Goal: Task Accomplishment & Management: Complete application form

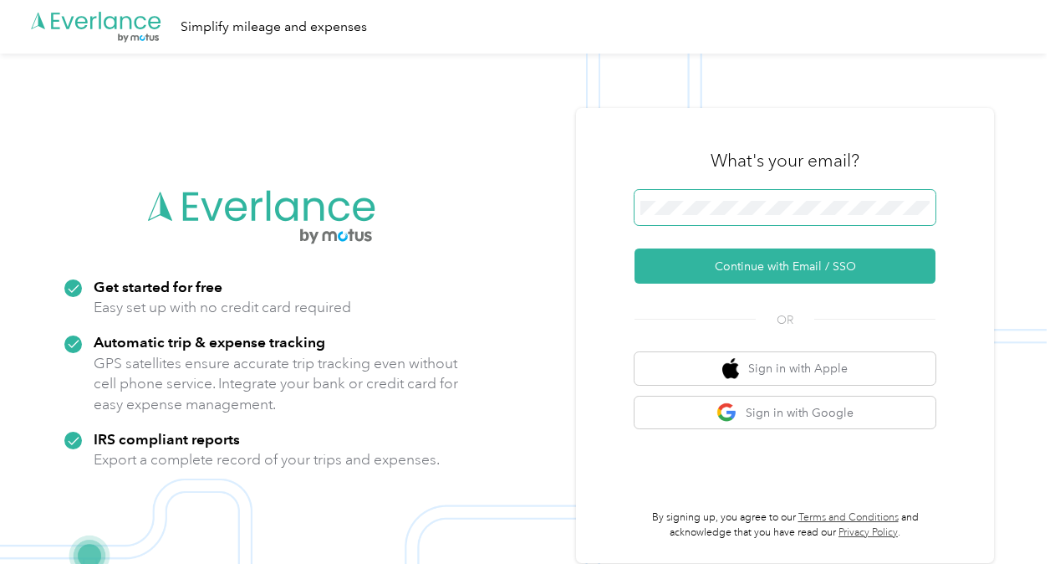
click at [635, 248] on button "Continue with Email / SSO" at bounding box center [785, 265] width 301 height 35
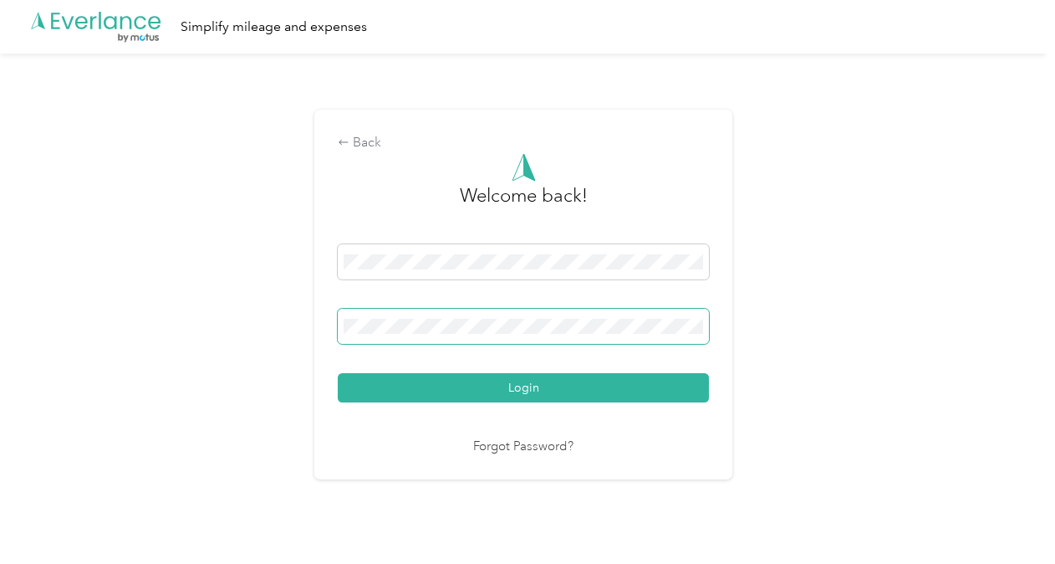
click at [338, 373] on button "Login" at bounding box center [523, 387] width 371 height 29
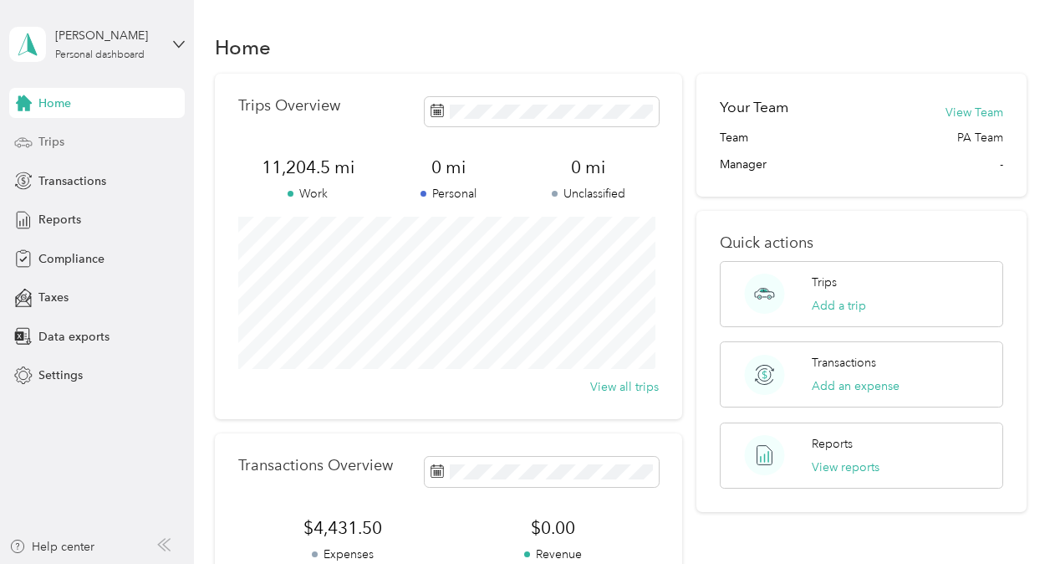
click at [45, 140] on span "Trips" at bounding box center [51, 142] width 26 height 18
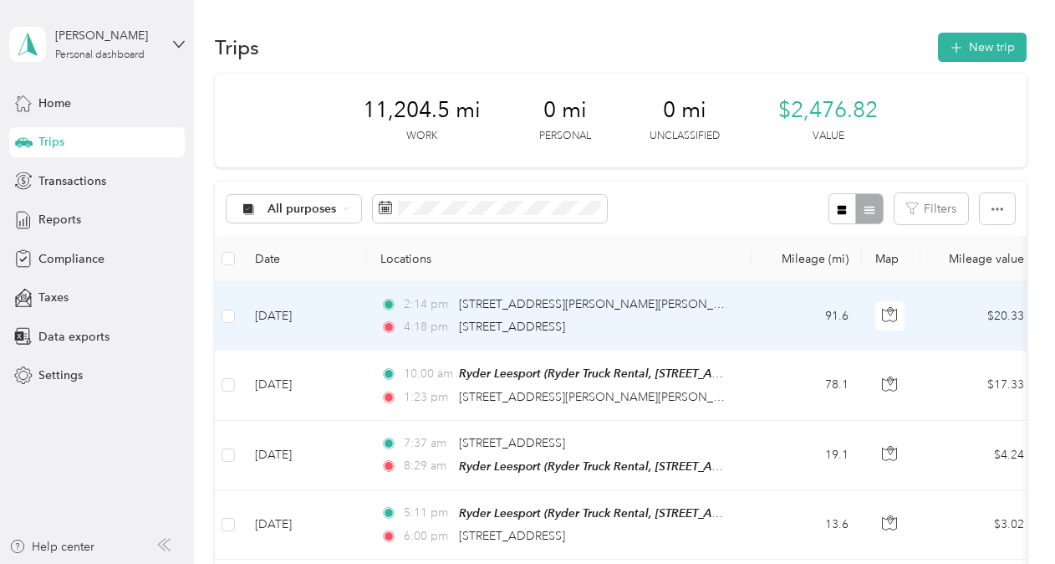
scroll to position [84, 0]
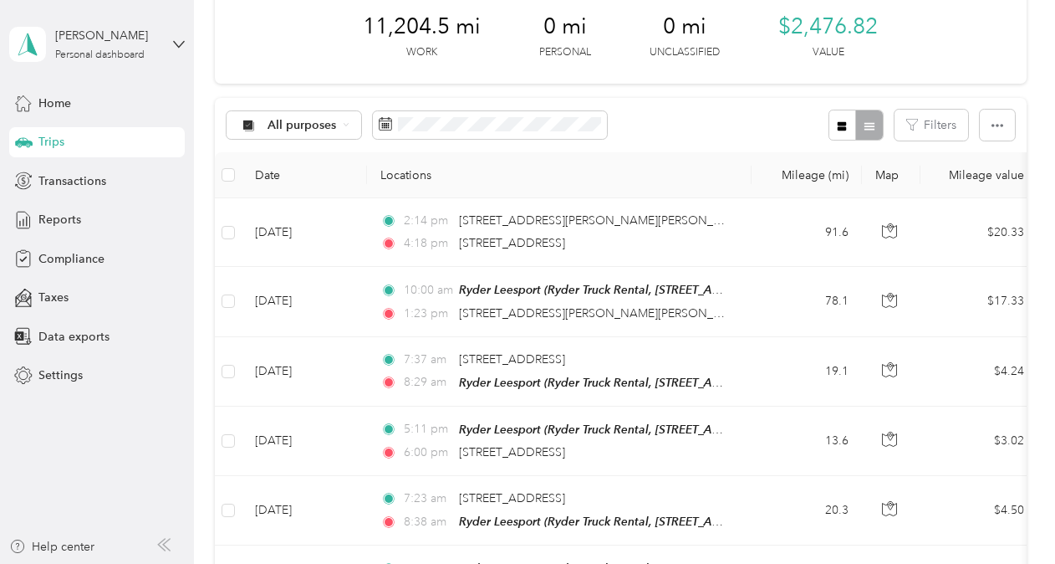
click at [666, 137] on div "All purposes Filters" at bounding box center [621, 125] width 812 height 54
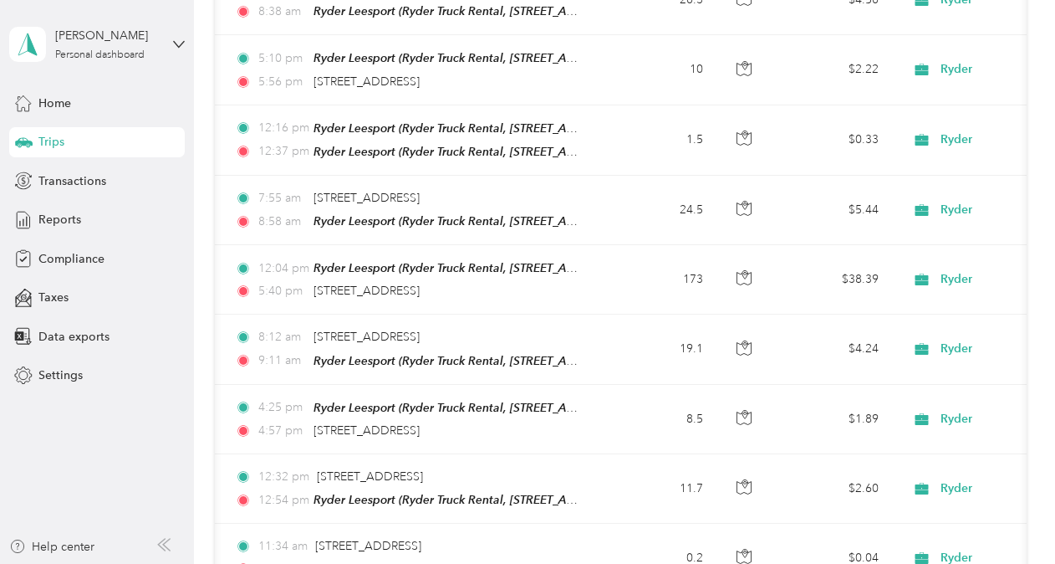
scroll to position [669, 0]
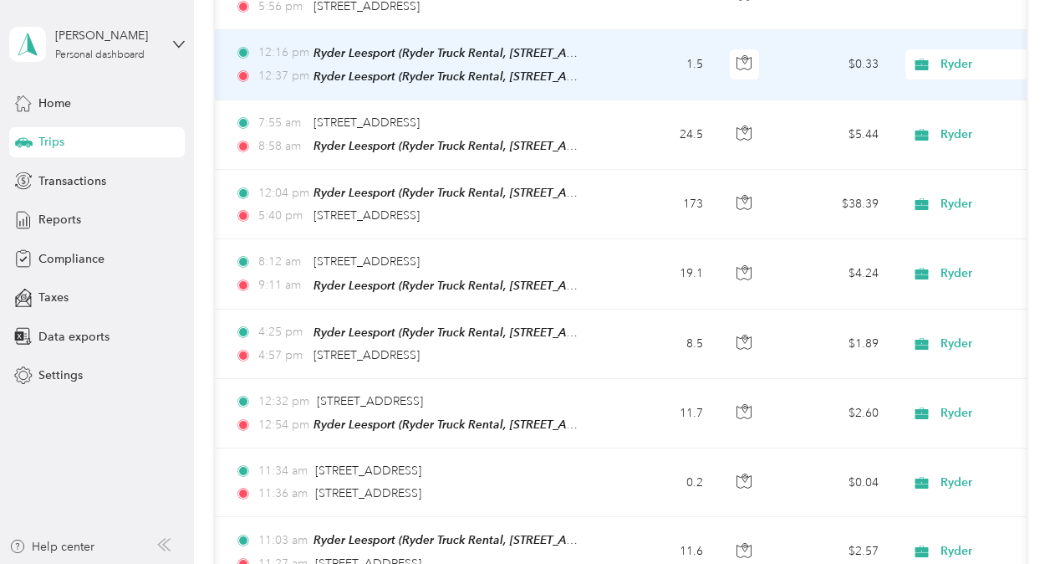
click at [654, 56] on td "1.5" at bounding box center [661, 65] width 110 height 70
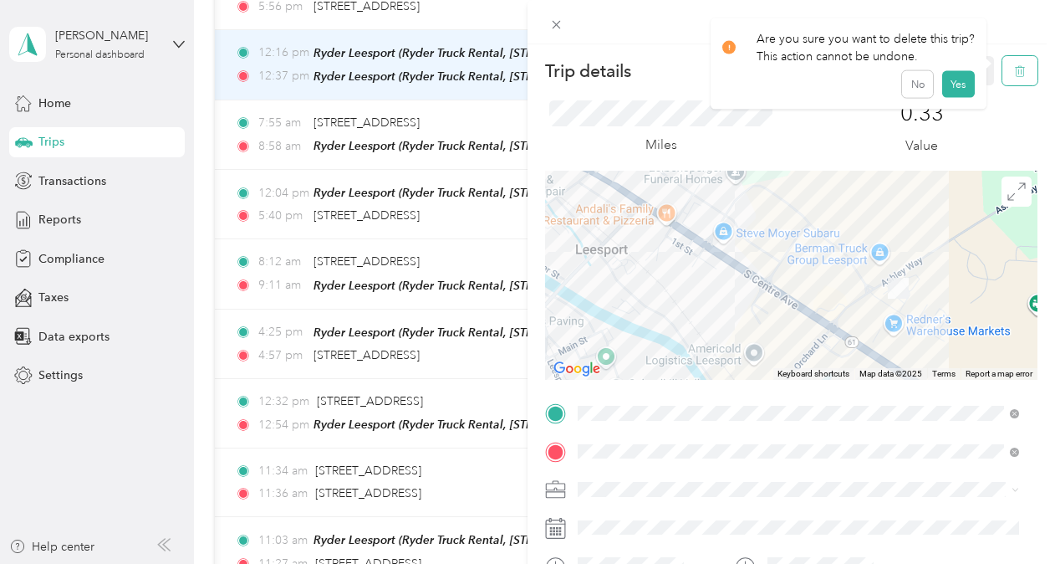
click at [1015, 74] on button "button" at bounding box center [1020, 70] width 35 height 29
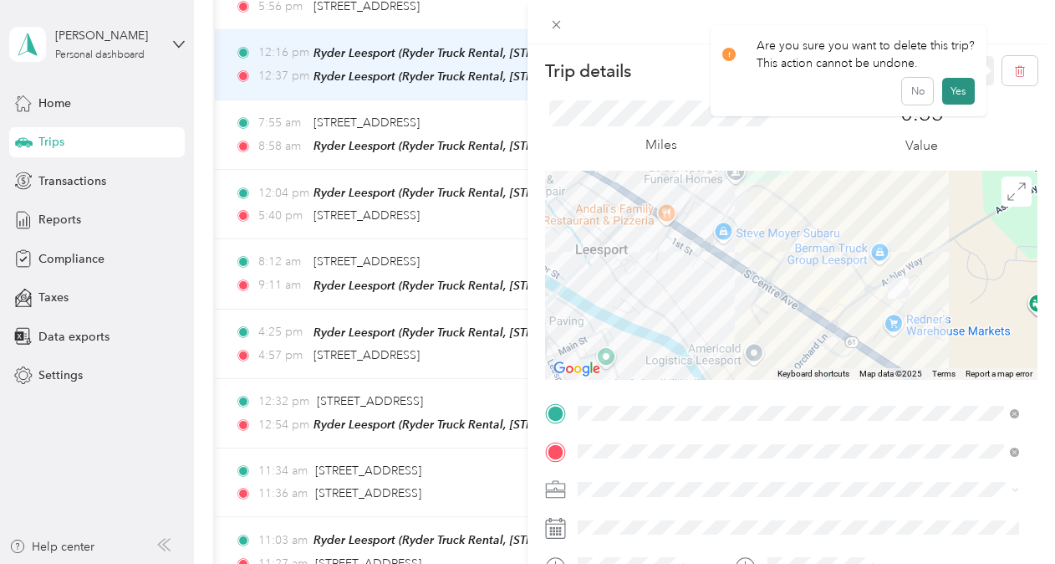
click at [964, 95] on button "Yes" at bounding box center [958, 91] width 33 height 27
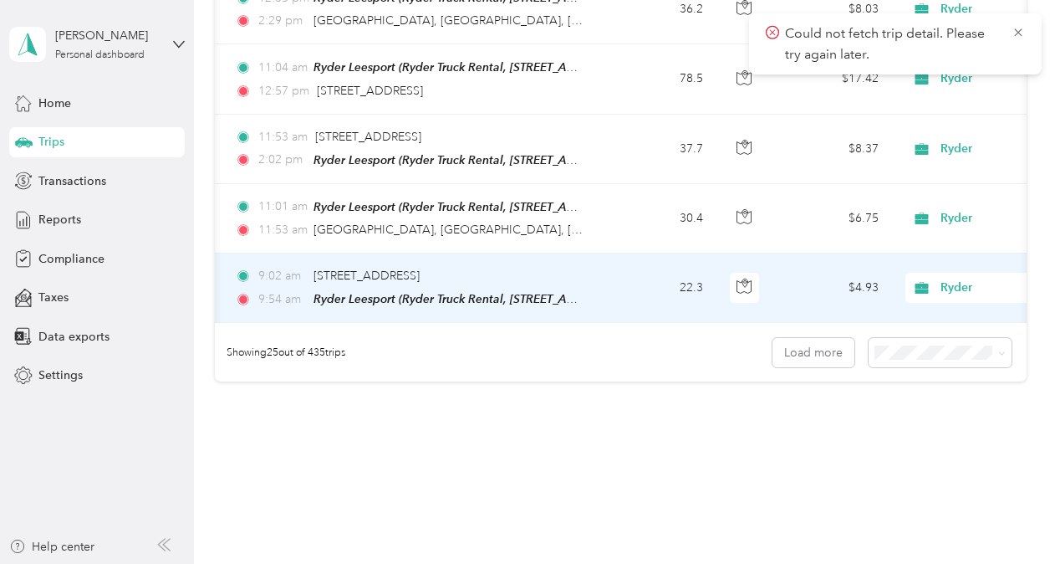
scroll to position [1732, 0]
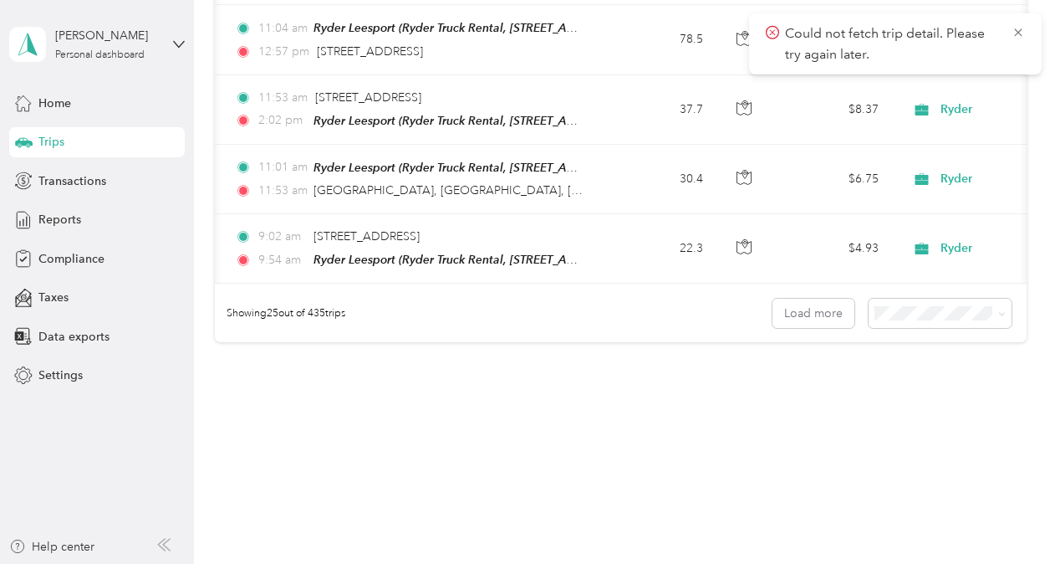
click at [930, 393] on div "100 per load" at bounding box center [936, 386] width 120 height 18
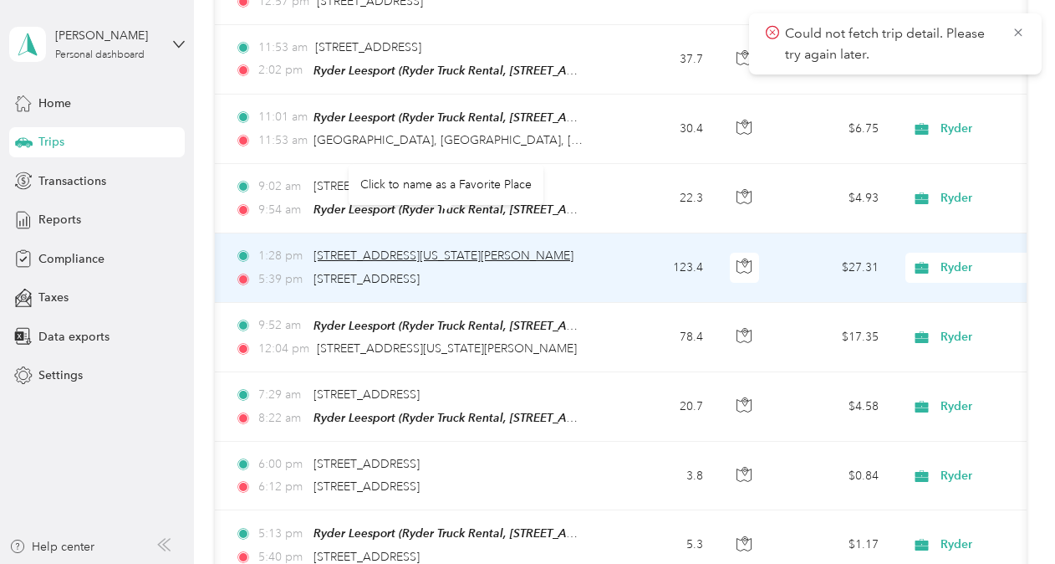
scroll to position [1866, 0]
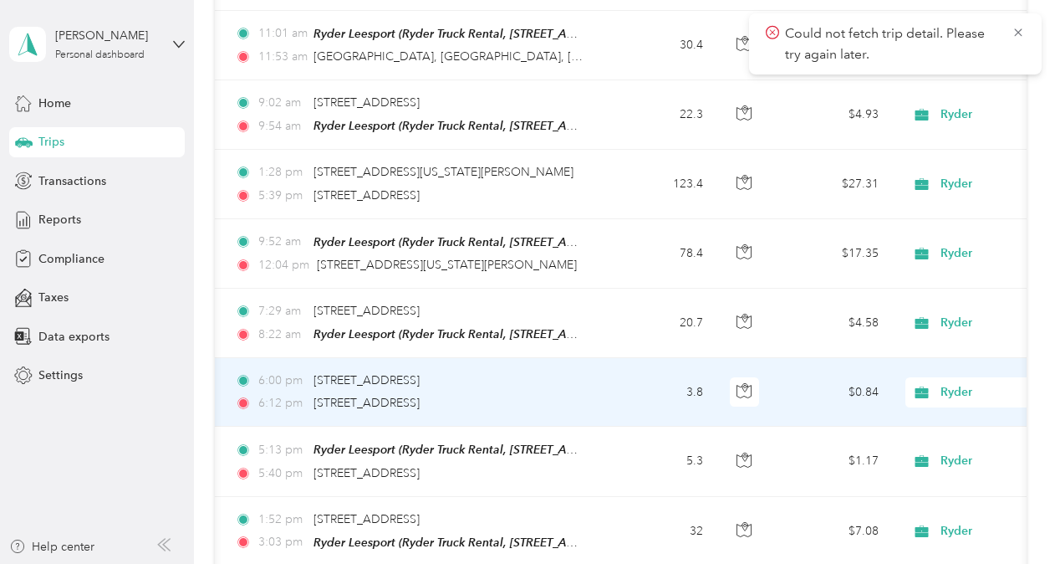
click at [605, 371] on td "6:00 pm [STREET_ADDRESS] 6:12 pm [STREET_ADDRESS][PERSON_NAME]" at bounding box center [414, 392] width 385 height 69
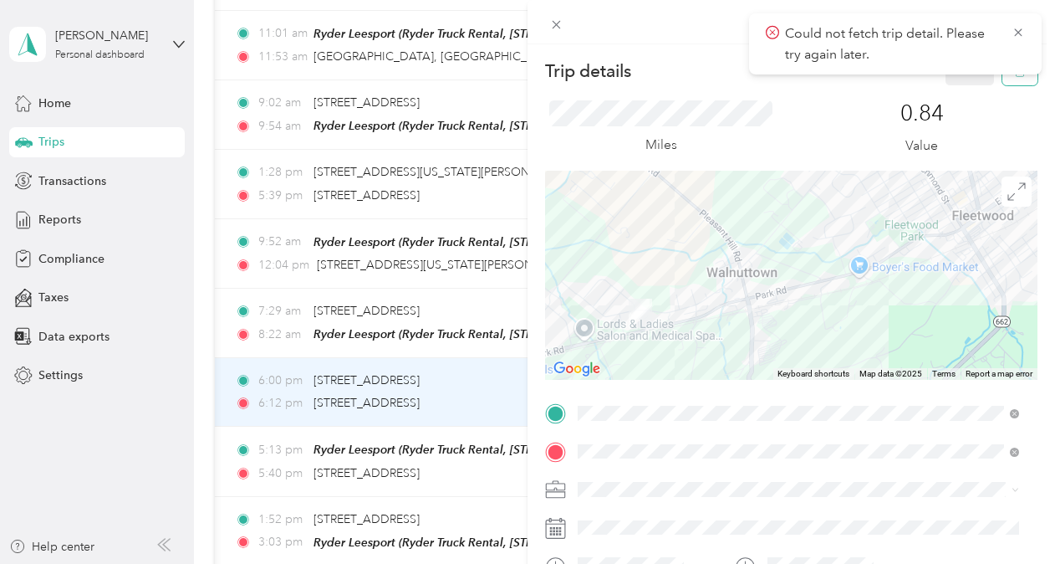
click at [1003, 79] on button "button" at bounding box center [1020, 70] width 35 height 29
click at [958, 100] on button "Yes" at bounding box center [958, 91] width 33 height 27
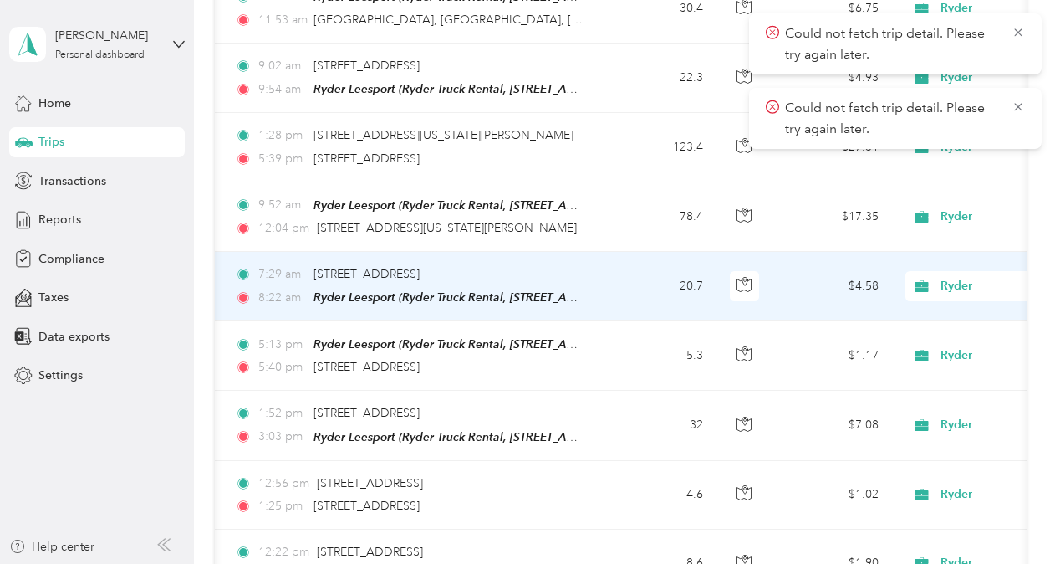
scroll to position [1783, 0]
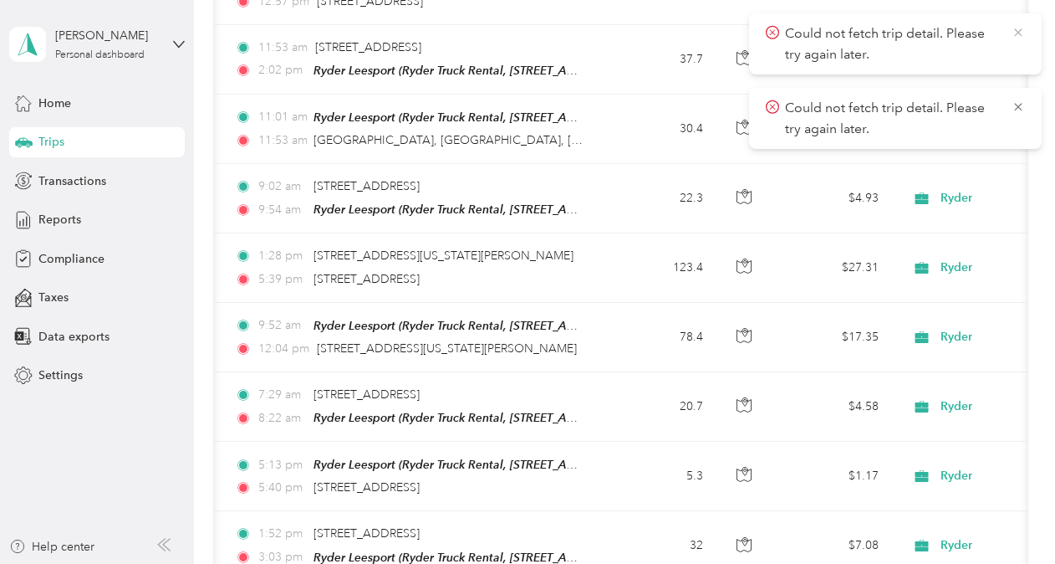
click at [1023, 35] on icon at bounding box center [1018, 32] width 13 height 15
click at [1020, 38] on icon at bounding box center [1018, 32] width 13 height 15
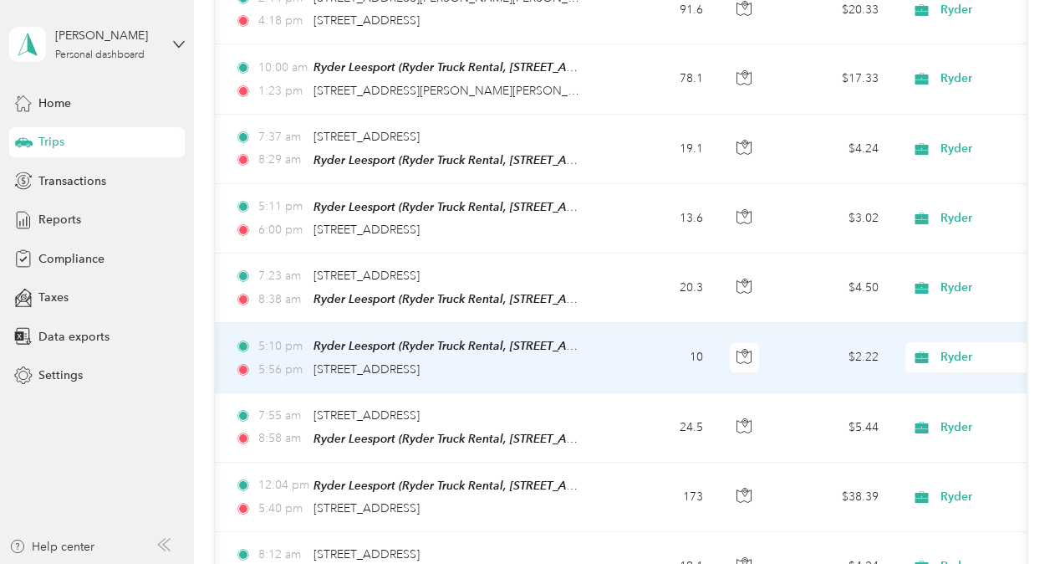
scroll to position [0, 0]
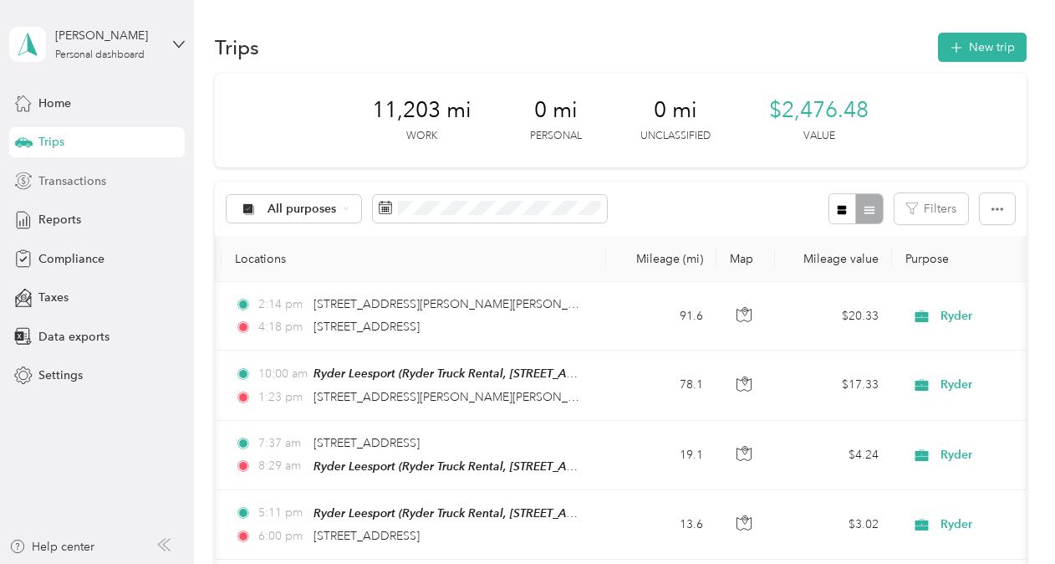
click at [54, 179] on span "Transactions" at bounding box center [72, 181] width 68 height 18
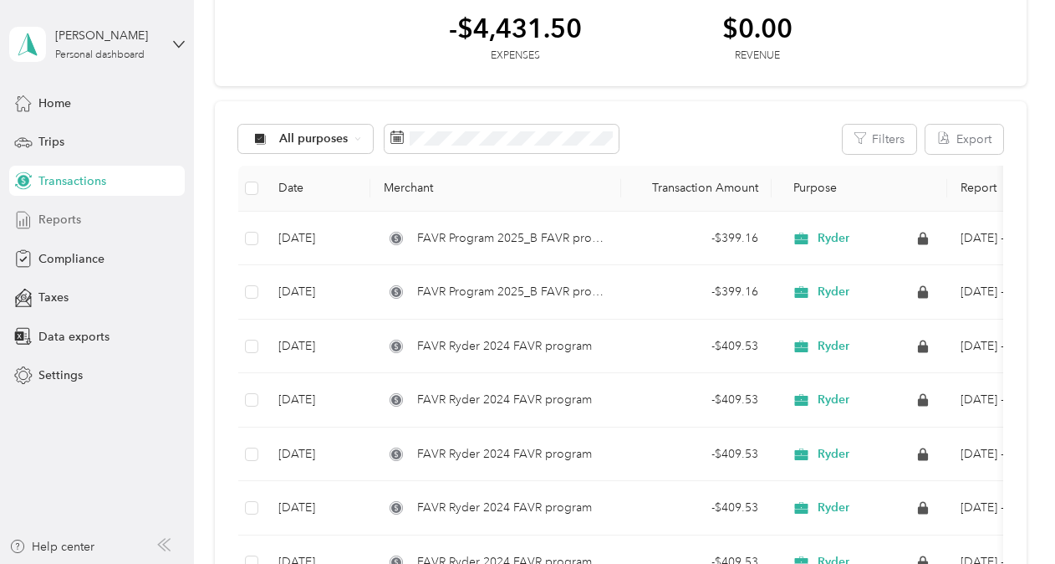
click at [50, 217] on span "Reports" at bounding box center [59, 220] width 43 height 18
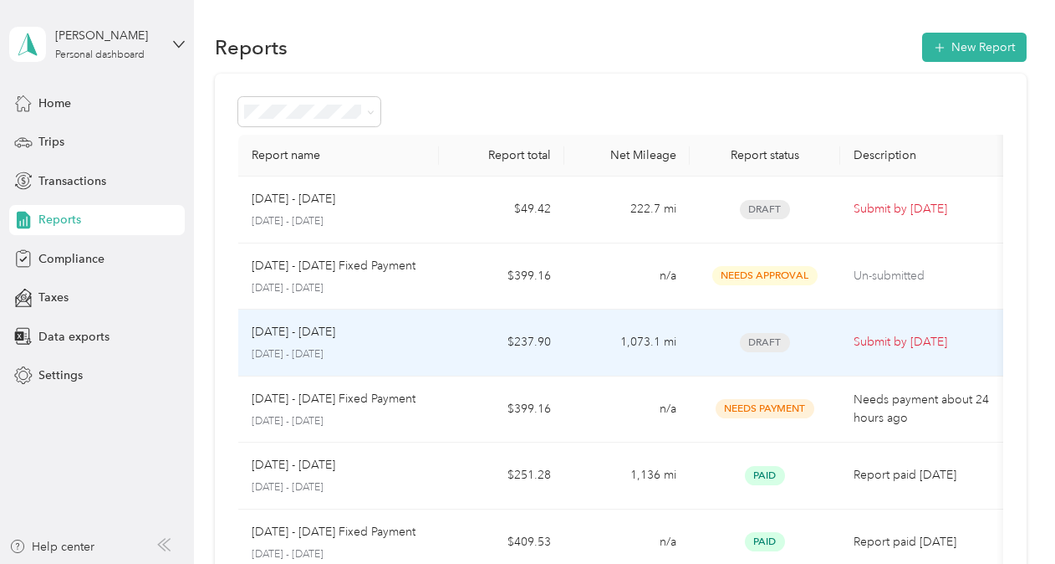
click at [489, 338] on td "$237.90" at bounding box center [501, 342] width 125 height 67
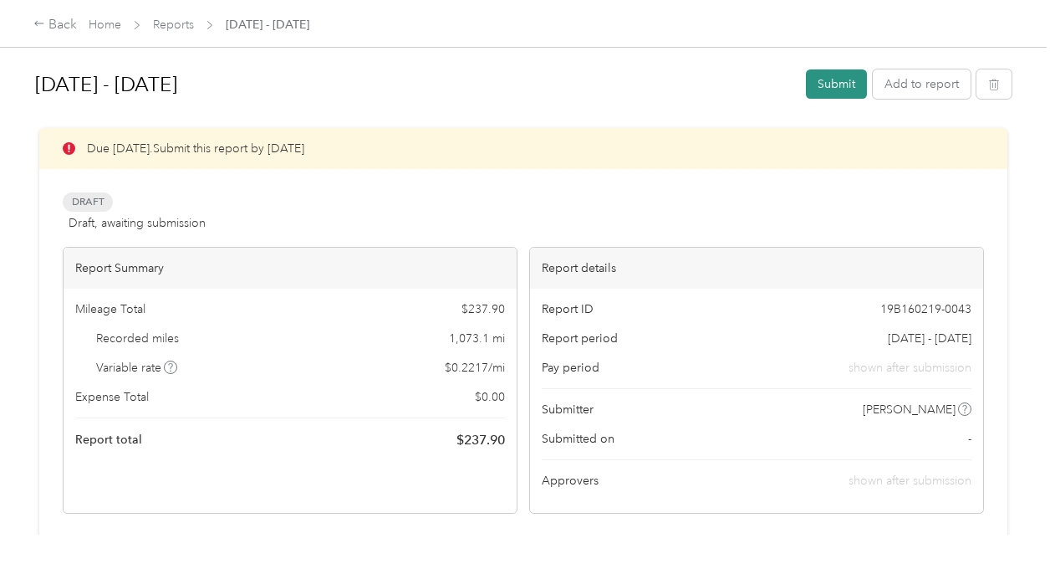
click at [846, 81] on button "Submit" at bounding box center [836, 83] width 61 height 29
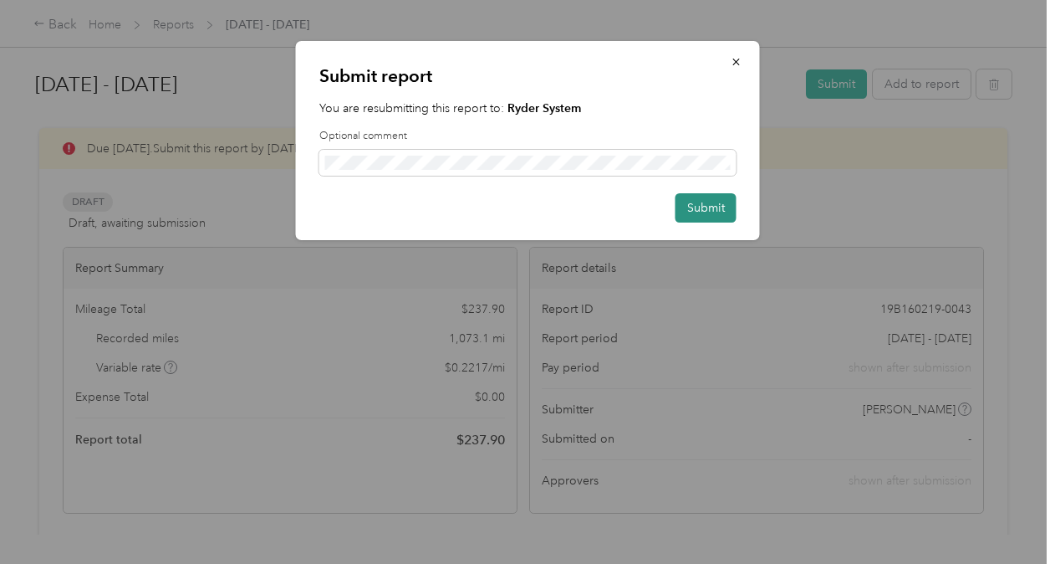
click at [694, 211] on button "Submit" at bounding box center [706, 207] width 61 height 29
